Goal: Task Accomplishment & Management: Use online tool/utility

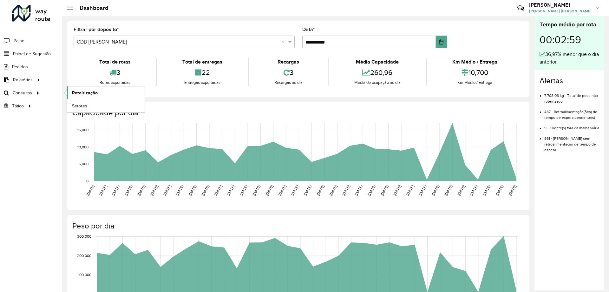
click at [78, 90] on span "Roteirização" at bounding box center [85, 93] width 26 height 7
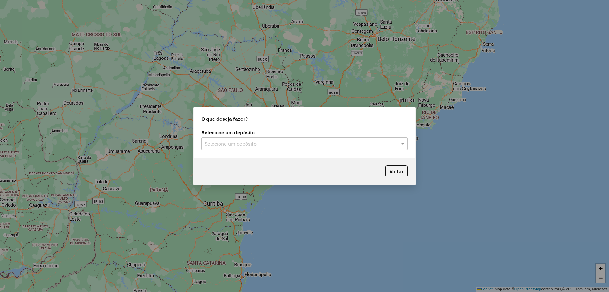
click at [289, 144] on input "text" at bounding box center [298, 144] width 187 height 8
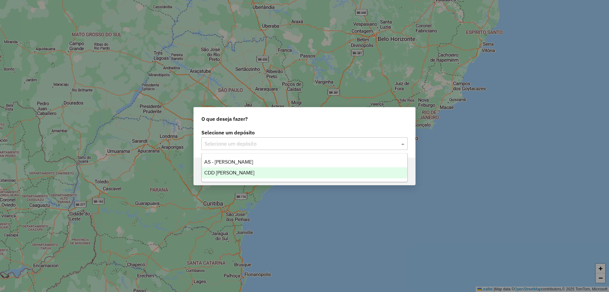
click at [262, 169] on div "CDD [PERSON_NAME]" at bounding box center [305, 172] width 206 height 11
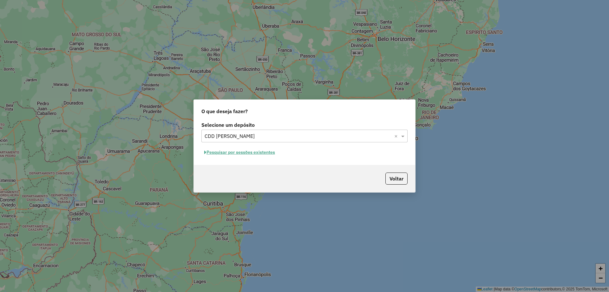
click at [268, 153] on button "Pesquisar por sessões existentes" at bounding box center [240, 152] width 76 height 10
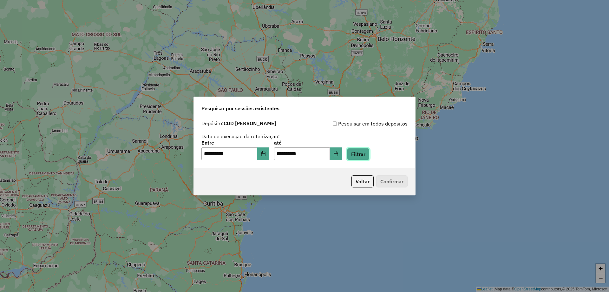
click at [368, 157] on button "Filtrar" at bounding box center [358, 154] width 23 height 12
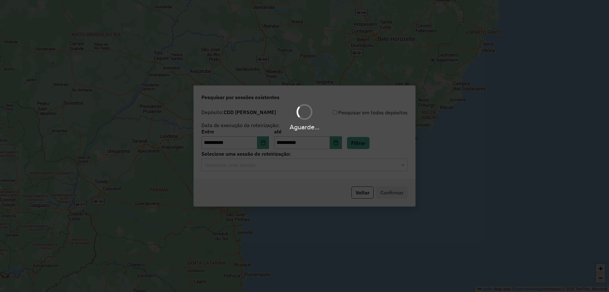
click at [303, 159] on div "Selecione uma sessão" at bounding box center [305, 164] width 206 height 13
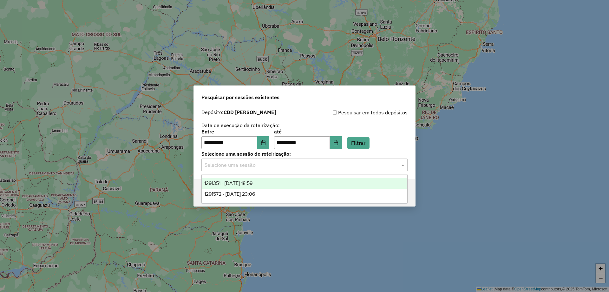
click at [268, 186] on div "1291351 - 09/10/2025 18:59" at bounding box center [305, 183] width 206 height 11
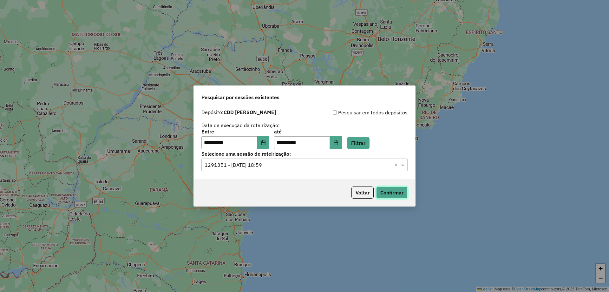
click at [398, 192] on button "Confirmar" at bounding box center [391, 192] width 31 height 12
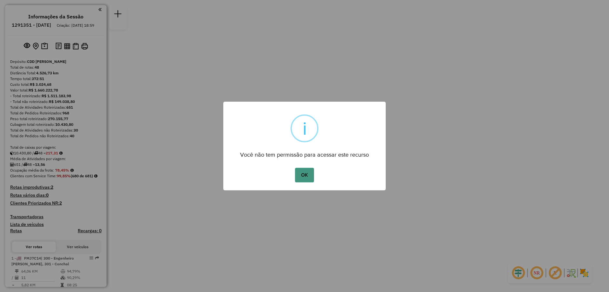
click at [303, 170] on button "OK" at bounding box center [304, 175] width 19 height 15
